Goal: Find specific page/section: Find specific page/section

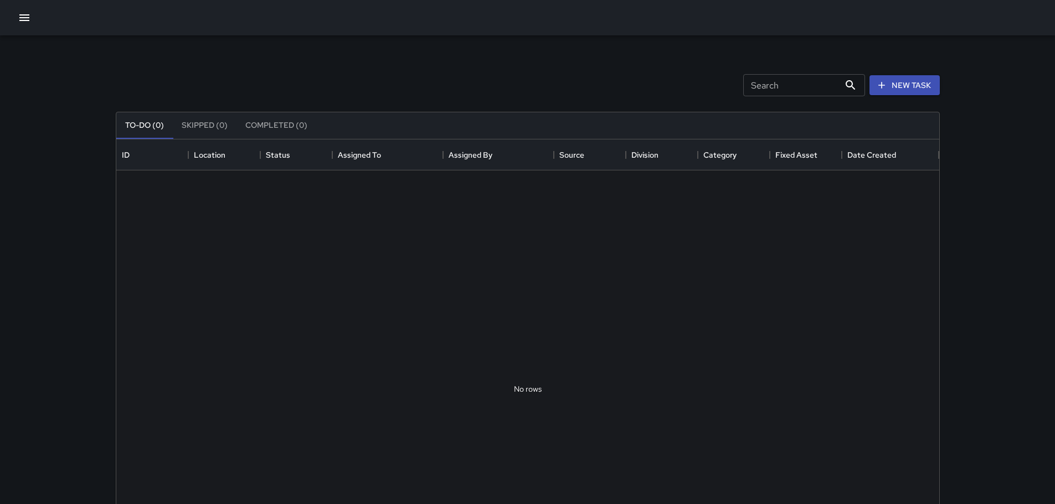
scroll to position [461, 815]
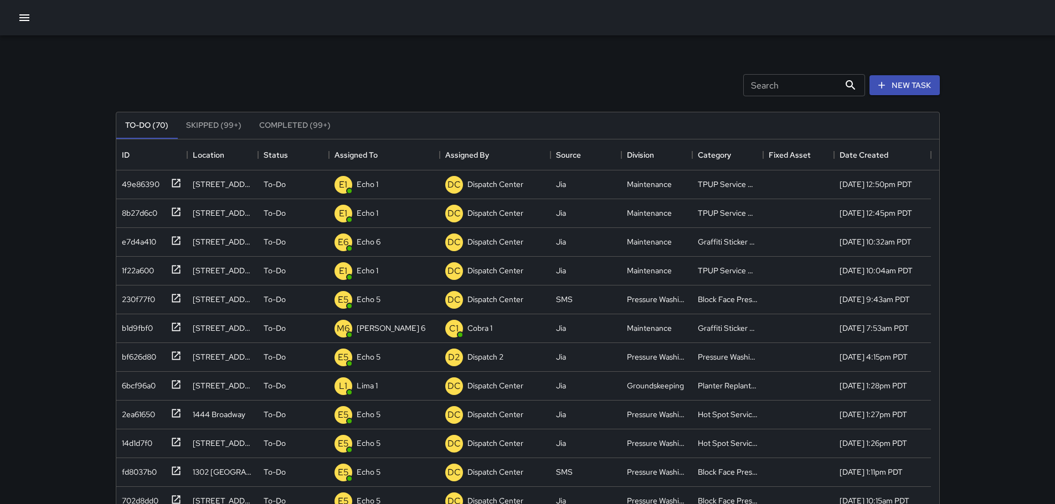
click at [219, 123] on button "Skipped (99+)" at bounding box center [213, 125] width 73 height 27
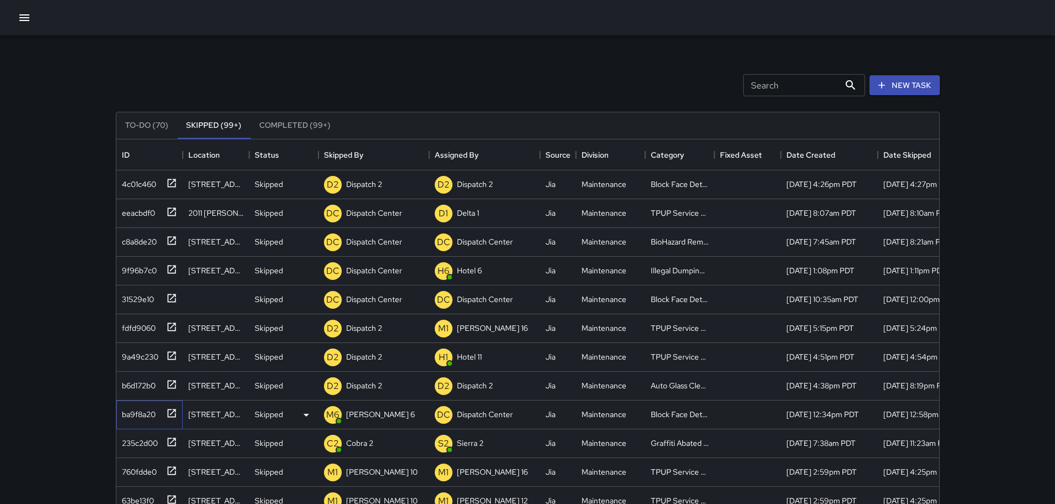
click at [176, 411] on icon at bounding box center [171, 413] width 11 height 11
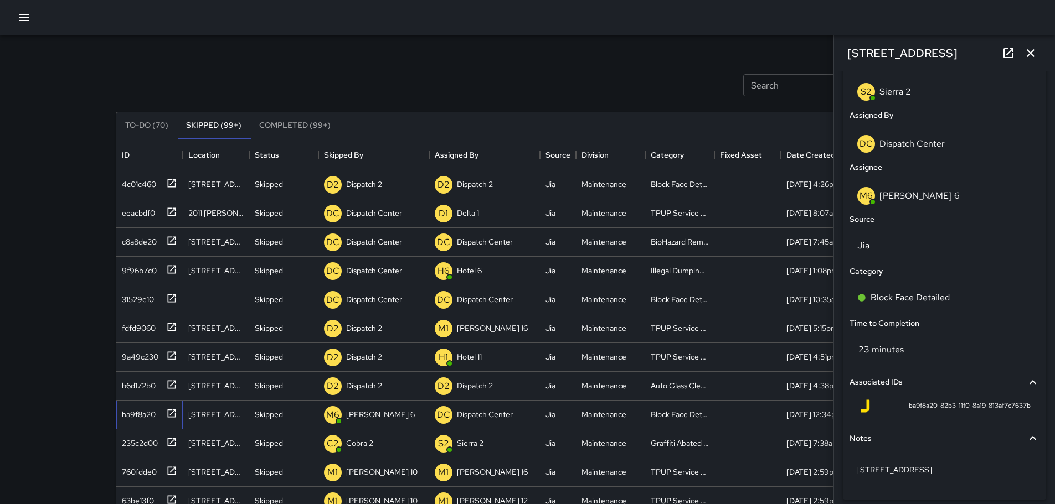
scroll to position [641, 0]
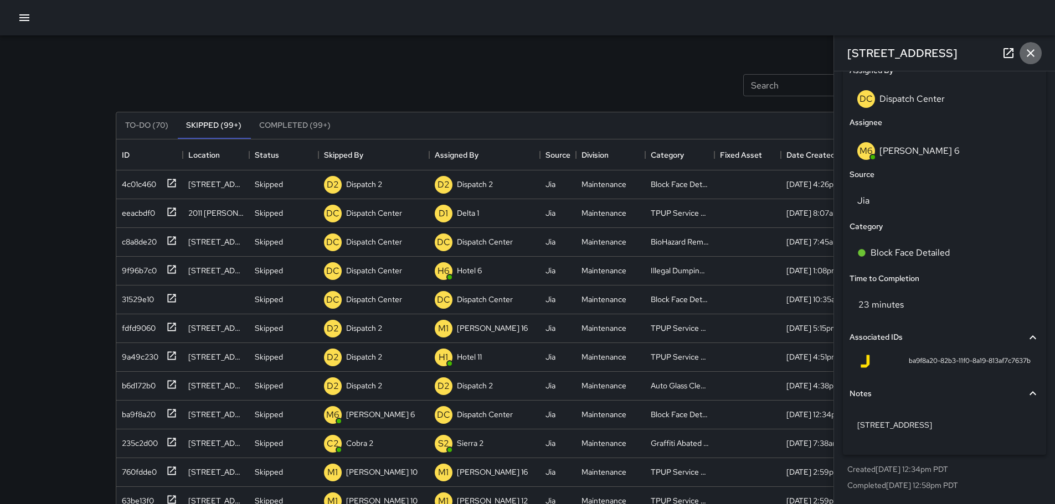
click at [1033, 52] on icon "button" at bounding box center [1030, 53] width 13 height 13
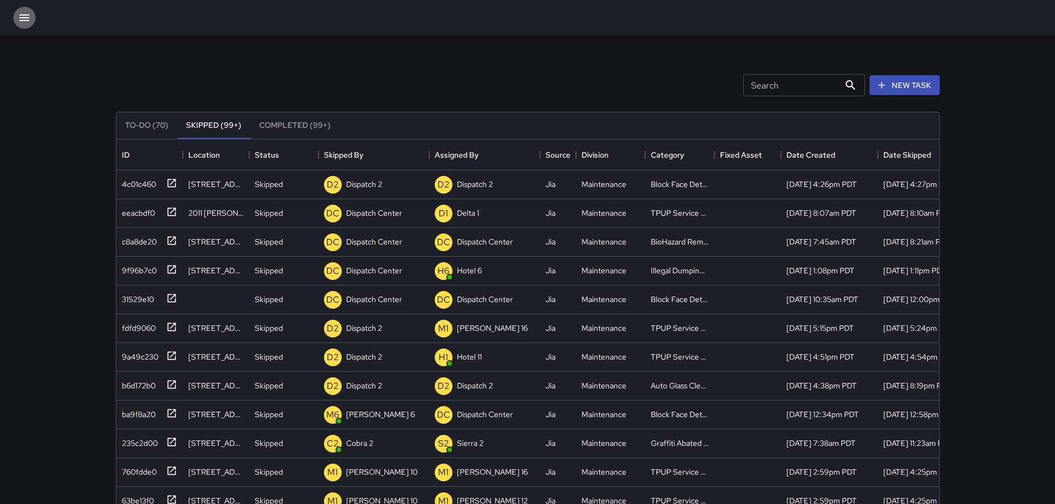
click at [27, 14] on icon "button" at bounding box center [24, 17] width 13 height 13
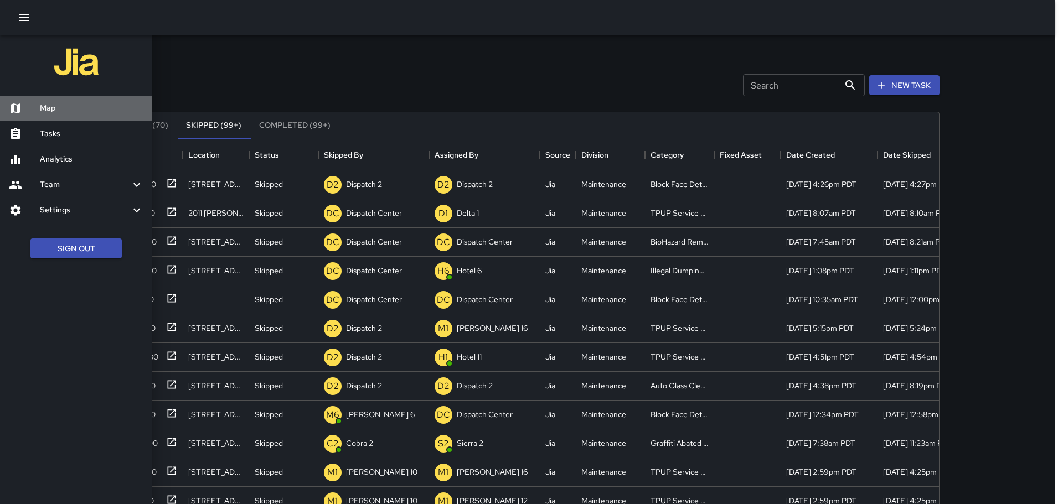
click at [47, 106] on h6 "Map" at bounding box center [92, 108] width 104 height 12
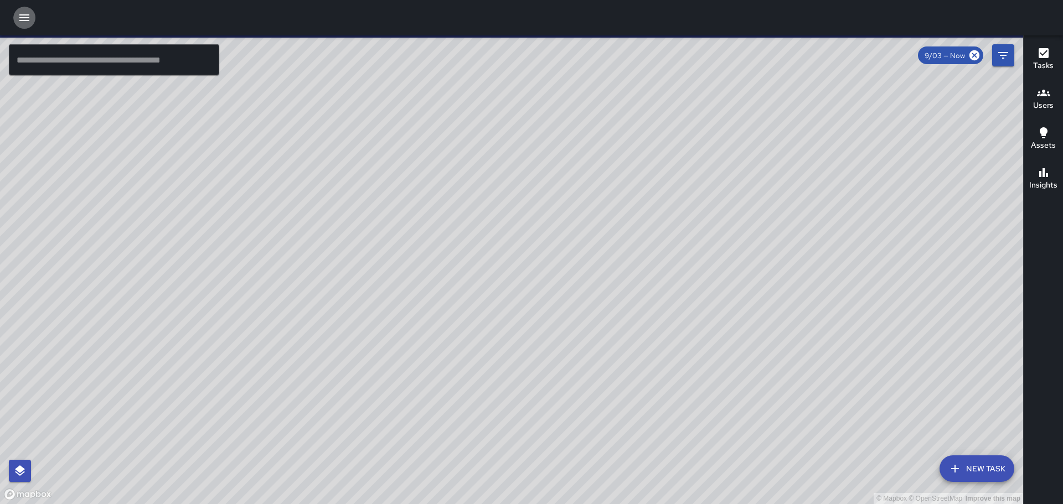
click at [24, 19] on icon "button" at bounding box center [24, 17] width 13 height 13
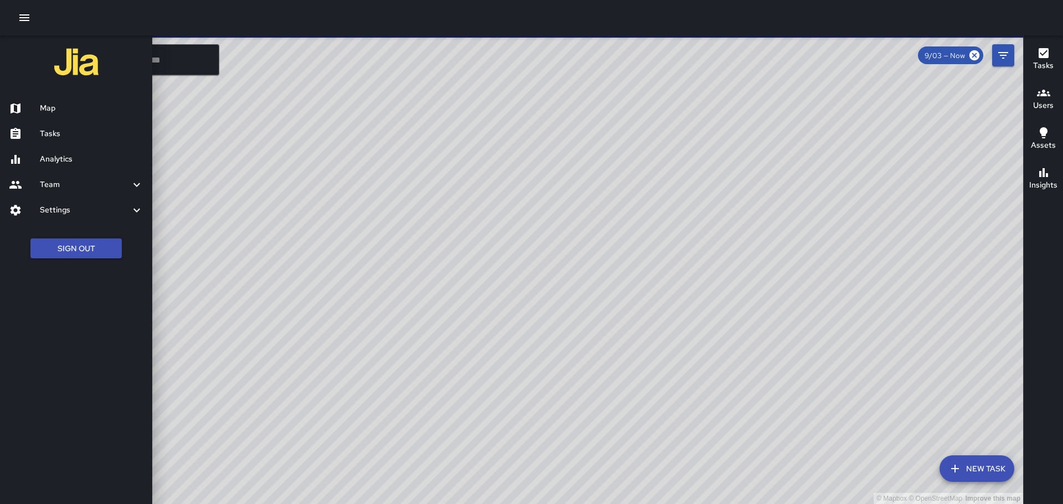
click at [48, 107] on h6 "Map" at bounding box center [92, 108] width 104 height 12
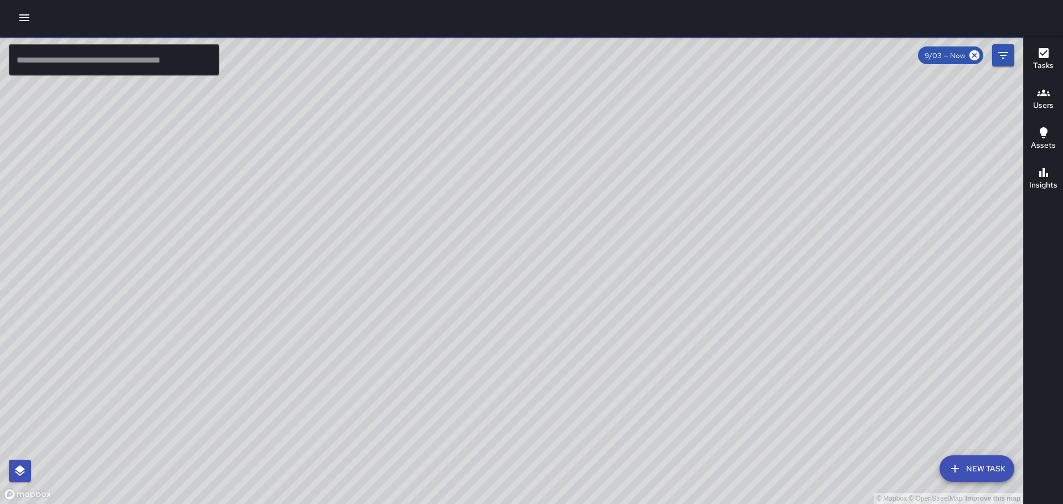
click at [27, 19] on icon "button" at bounding box center [24, 17] width 13 height 13
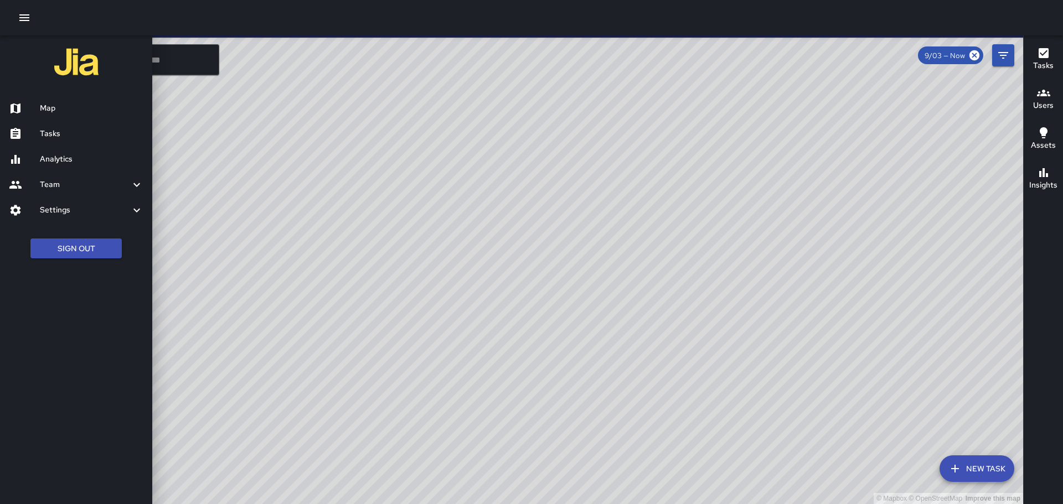
click at [40, 136] on div "Tasks" at bounding box center [76, 133] width 152 height 25
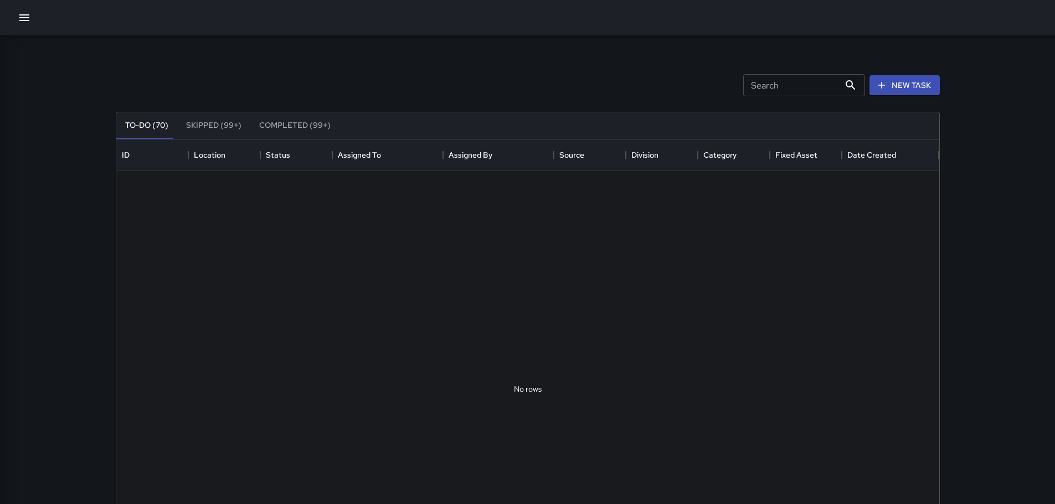
scroll to position [461, 815]
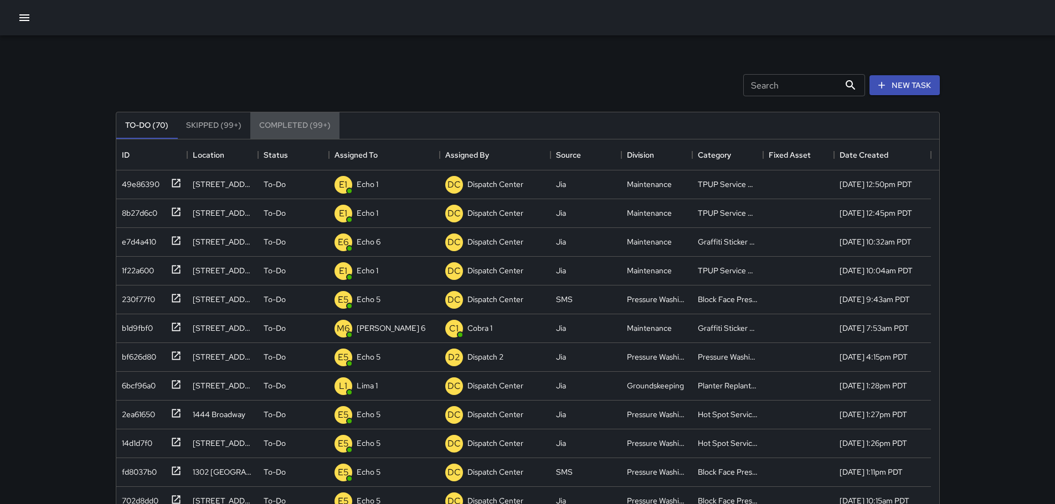
click at [272, 122] on button "Completed (99+)" at bounding box center [294, 125] width 89 height 27
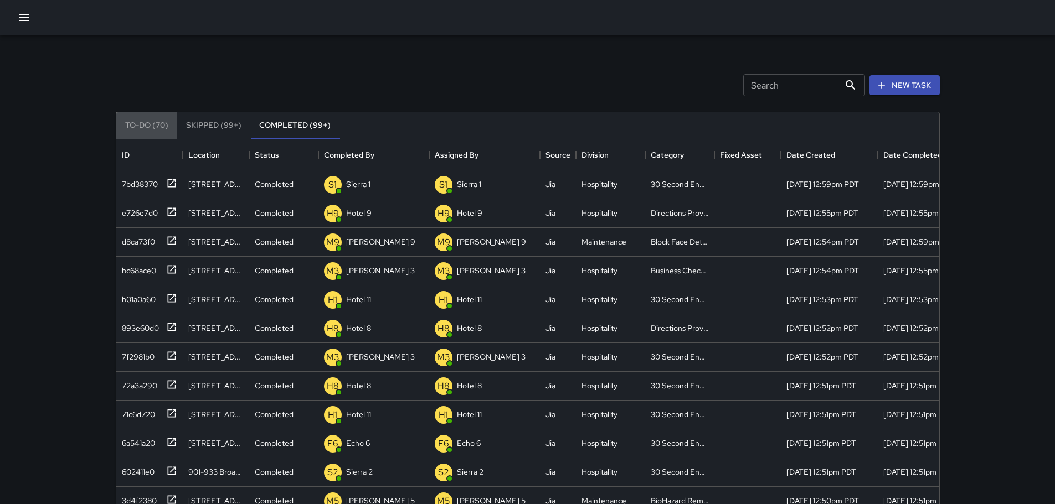
click at [153, 126] on button "To-Do (70)" at bounding box center [146, 125] width 61 height 27
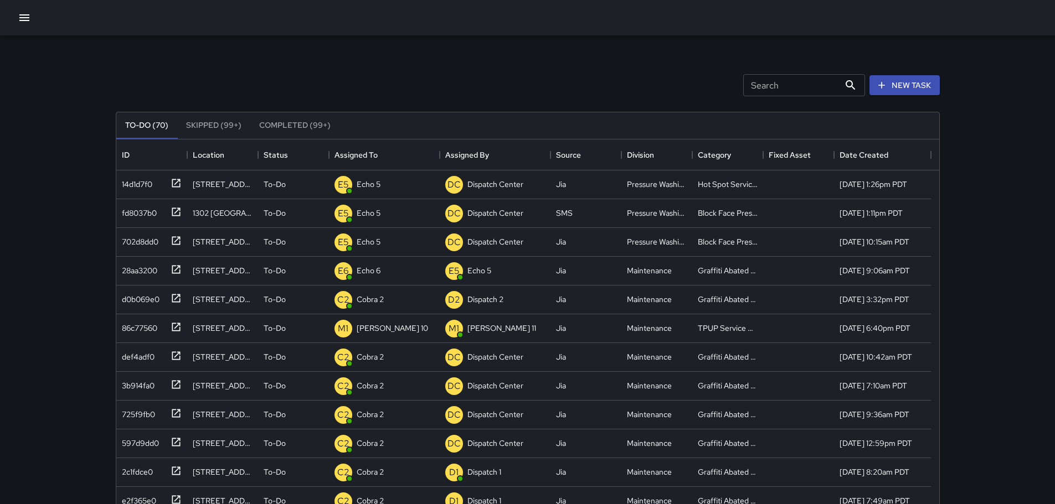
scroll to position [230, 0]
click at [172, 354] on icon at bounding box center [176, 356] width 8 height 8
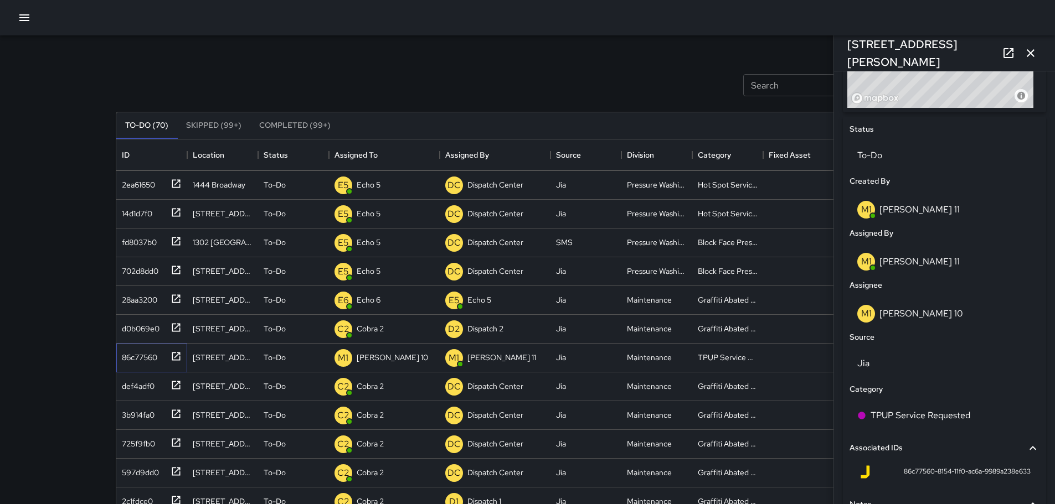
scroll to position [584, 0]
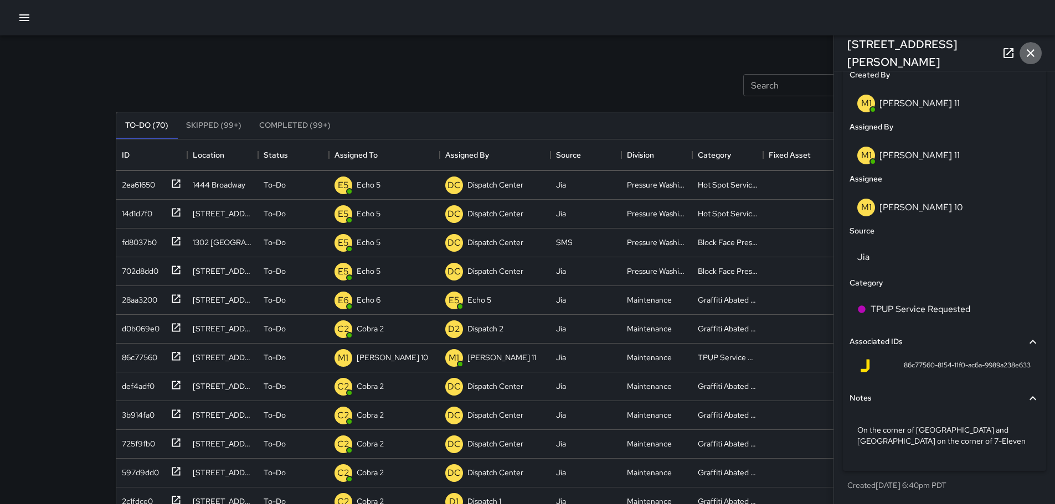
click at [1031, 56] on icon "button" at bounding box center [1030, 53] width 13 height 13
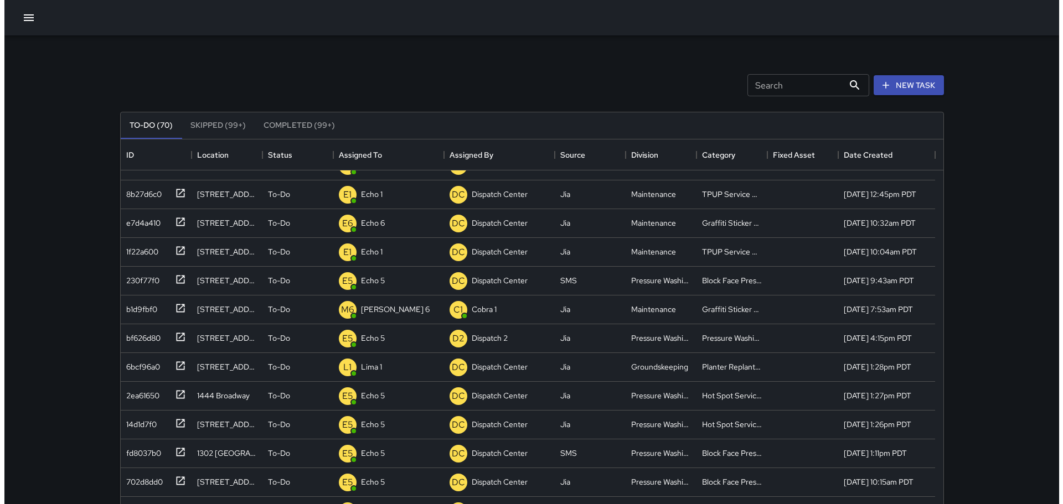
scroll to position [0, 0]
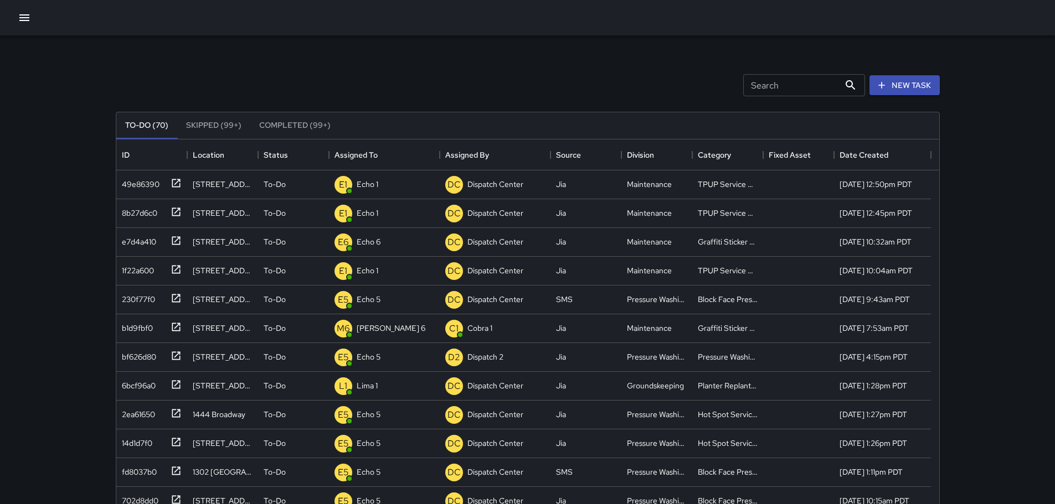
click at [287, 128] on button "Completed (99+)" at bounding box center [294, 125] width 89 height 27
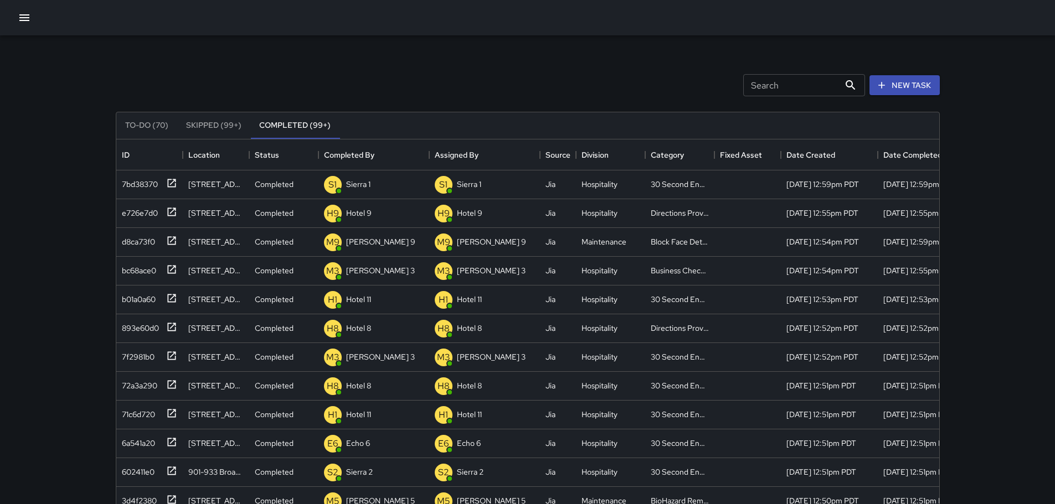
click at [22, 20] on icon "button" at bounding box center [24, 17] width 10 height 7
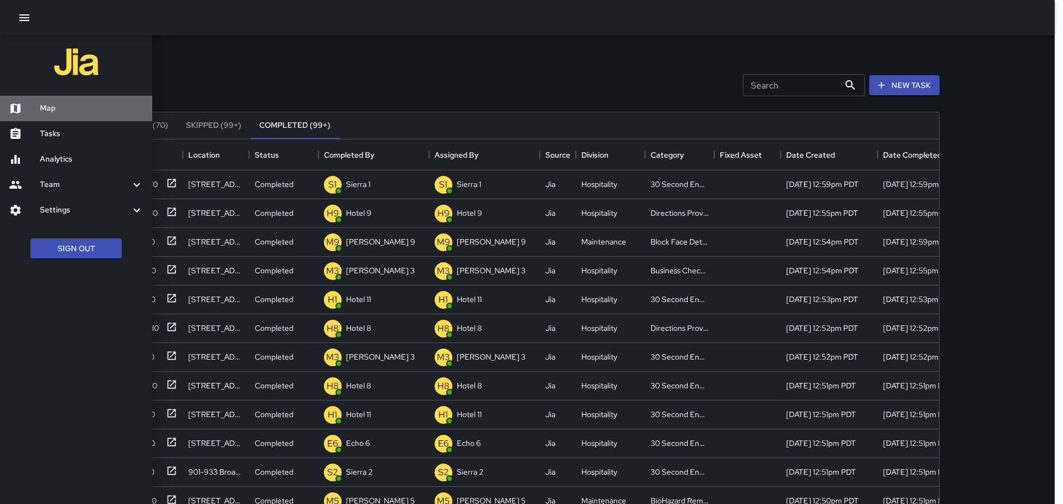
click at [56, 107] on h6 "Map" at bounding box center [92, 108] width 104 height 12
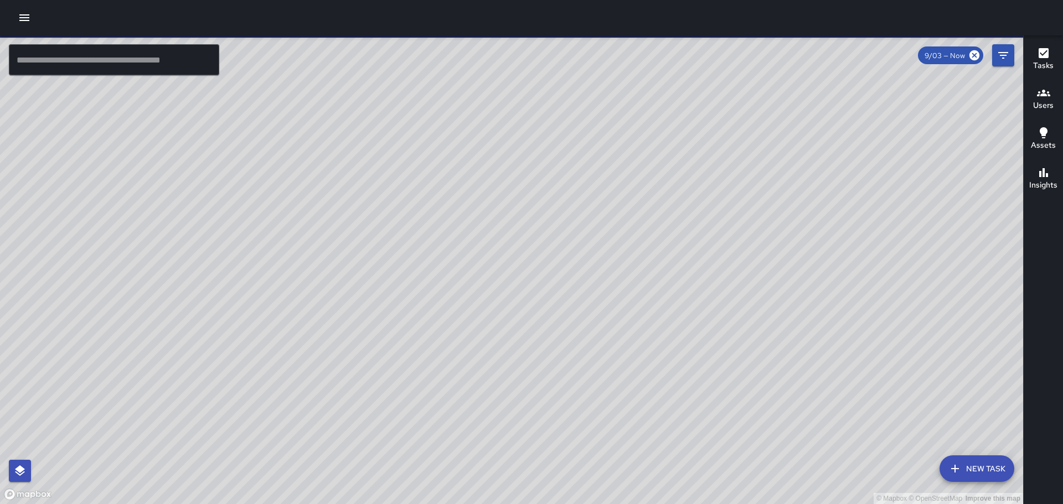
click at [138, 55] on input "text" at bounding box center [114, 59] width 210 height 31
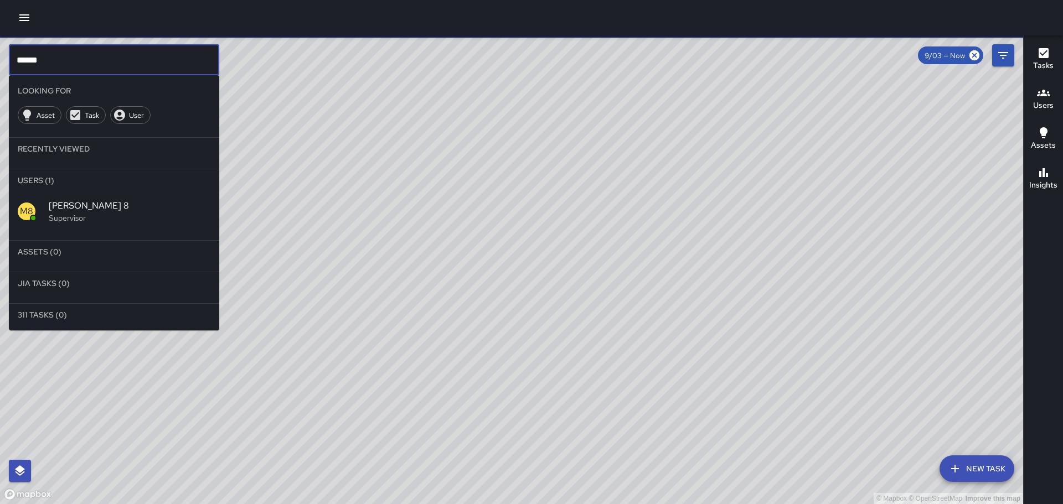
type input "******"
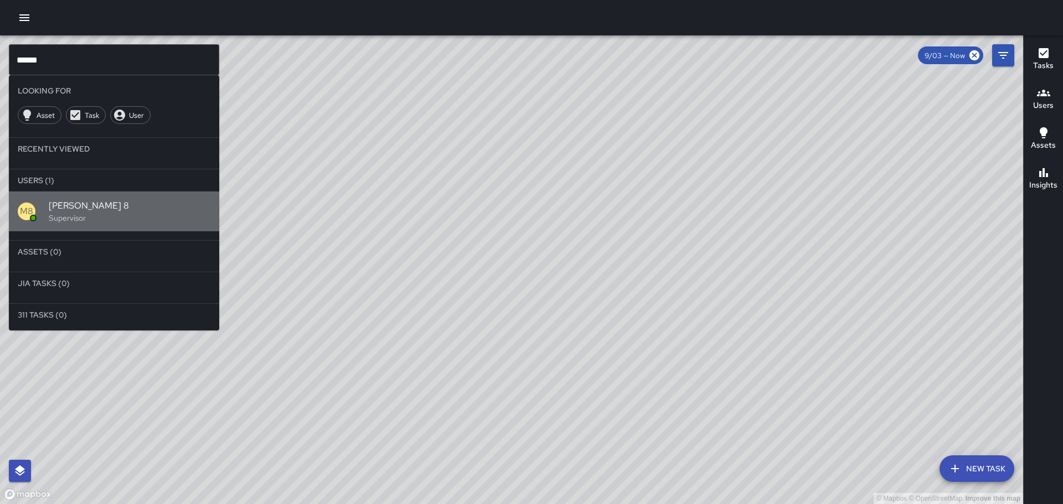
click at [58, 217] on p "Supervisor" at bounding box center [130, 218] width 162 height 11
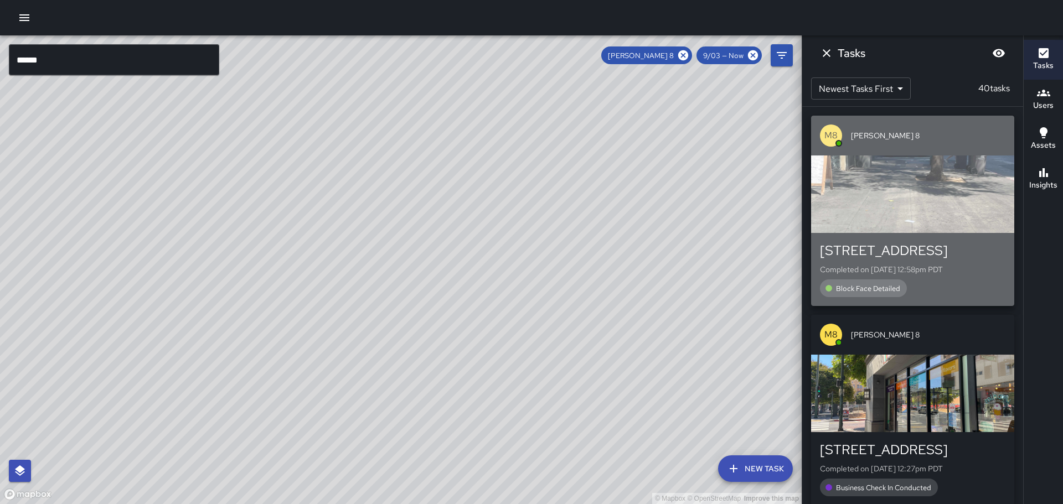
click at [944, 171] on div "button" at bounding box center [912, 195] width 203 height 78
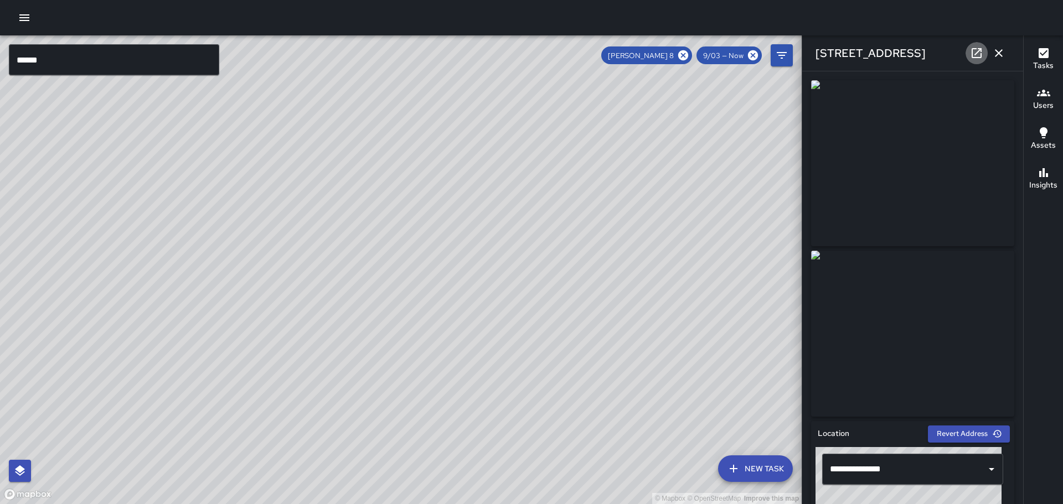
click at [980, 56] on icon at bounding box center [976, 53] width 13 height 13
click at [974, 53] on icon at bounding box center [976, 53] width 13 height 13
click at [976, 56] on icon at bounding box center [976, 53] width 13 height 13
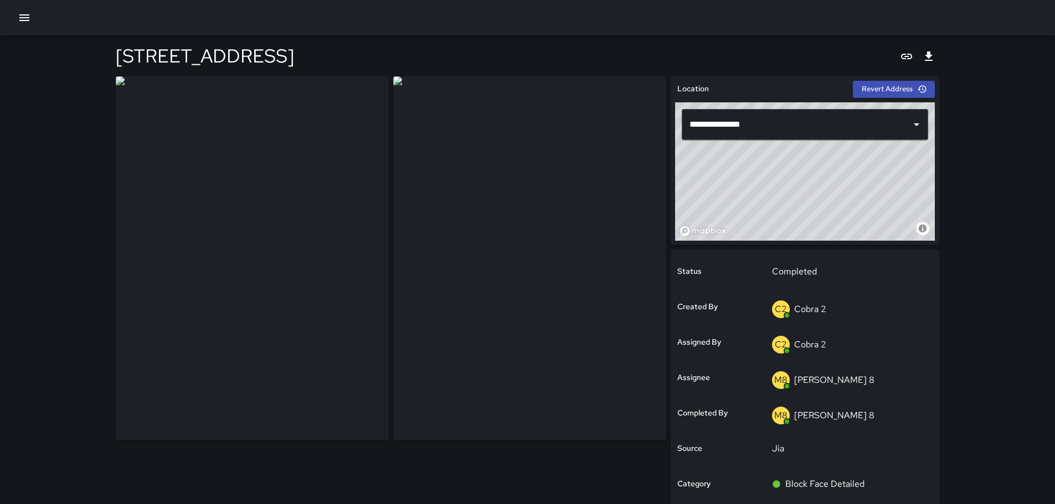
scroll to position [210, 0]
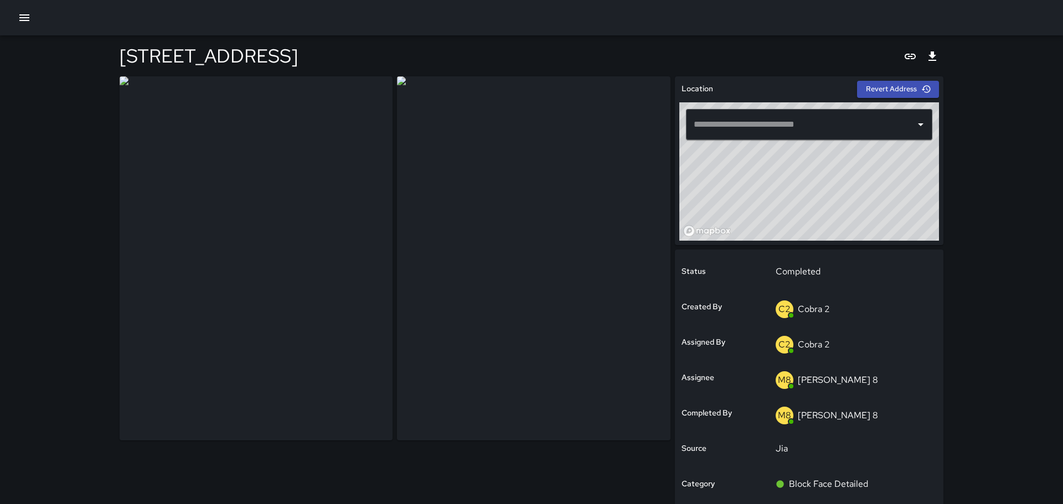
type input "**********"
